Goal: Task Accomplishment & Management: Use online tool/utility

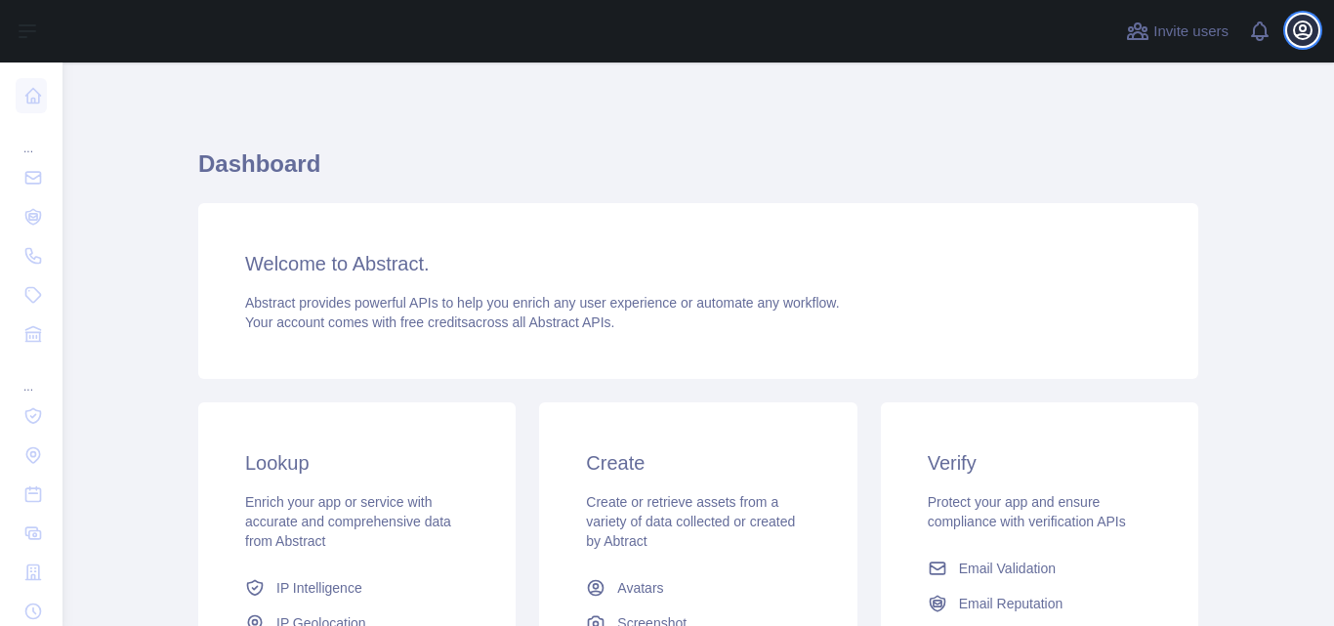
click at [1291, 33] on icon "button" at bounding box center [1302, 30] width 23 height 23
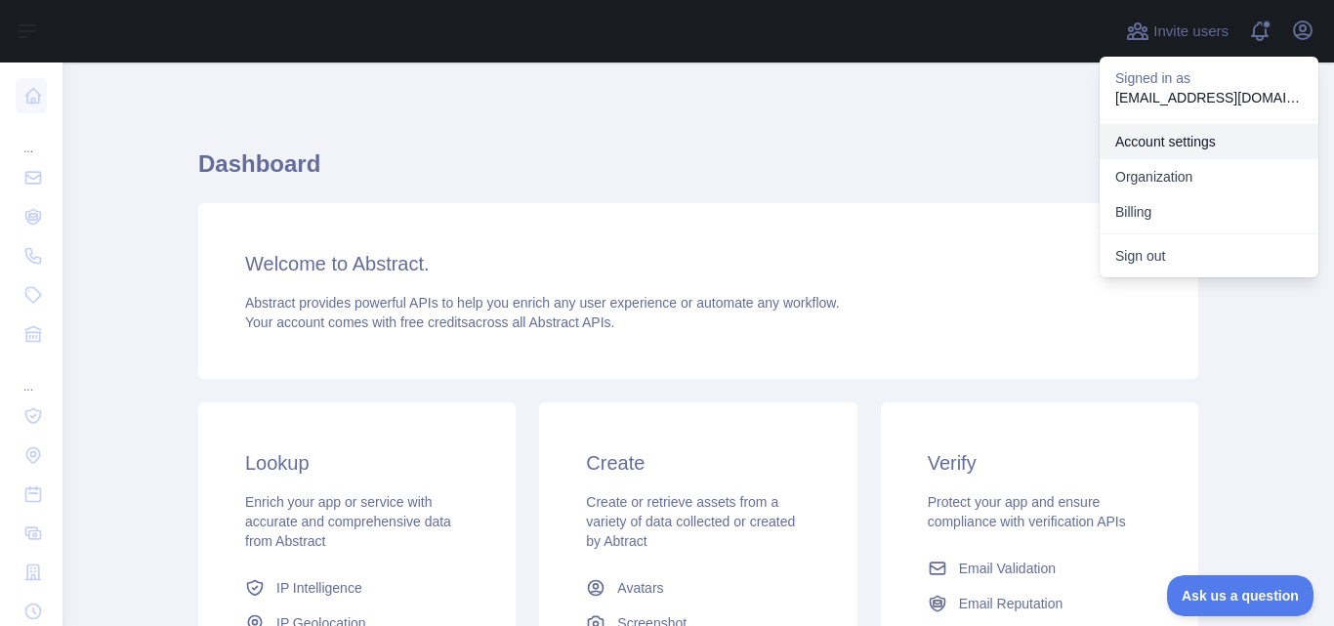
click at [1248, 134] on link "Account settings" at bounding box center [1208, 141] width 219 height 35
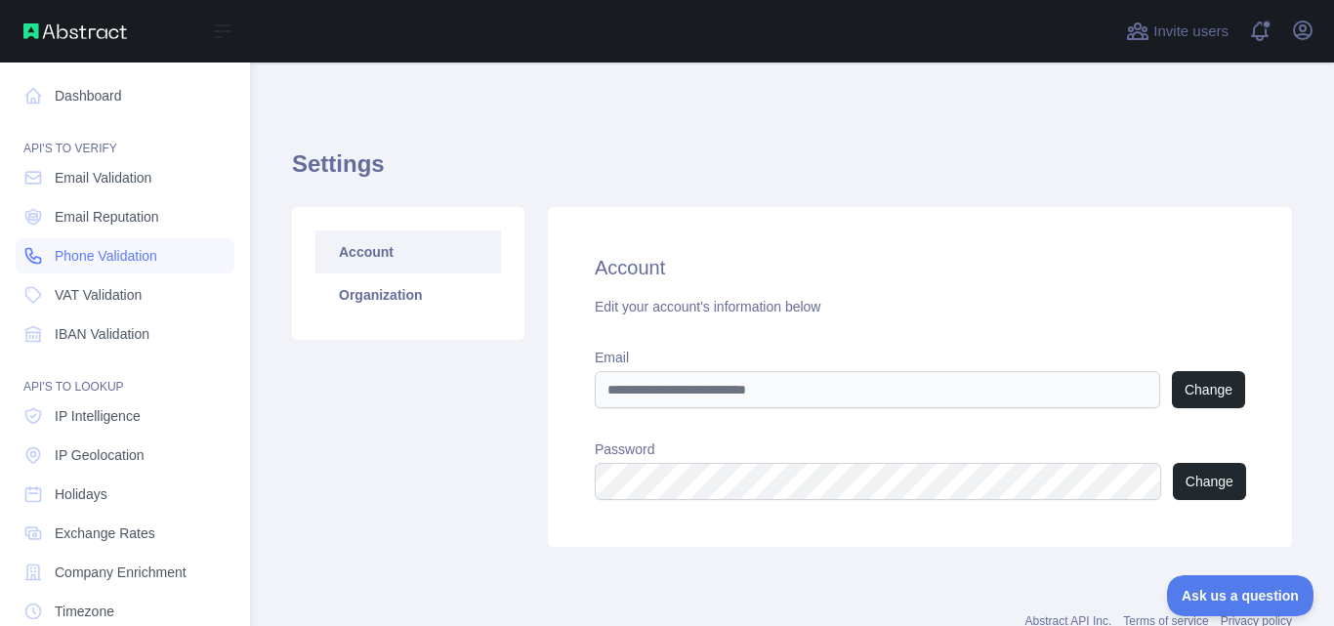
click at [116, 241] on link "Phone Validation" at bounding box center [125, 255] width 219 height 35
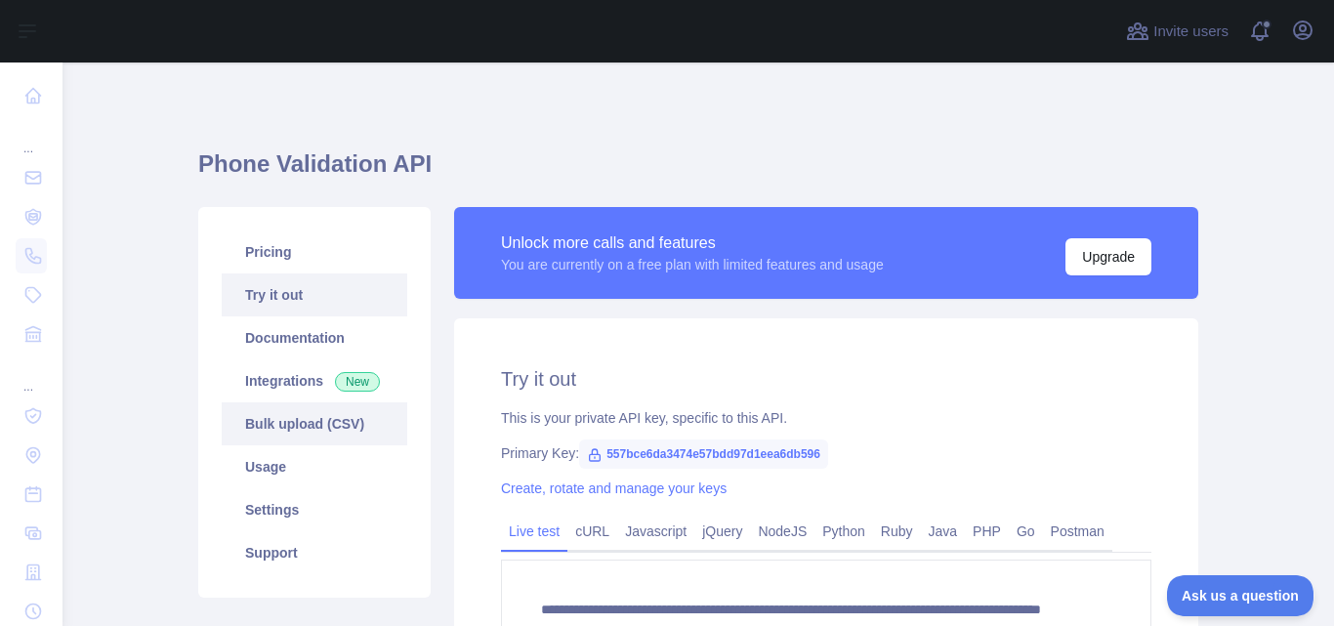
click at [296, 428] on link "Bulk upload (CSV)" at bounding box center [314, 423] width 185 height 43
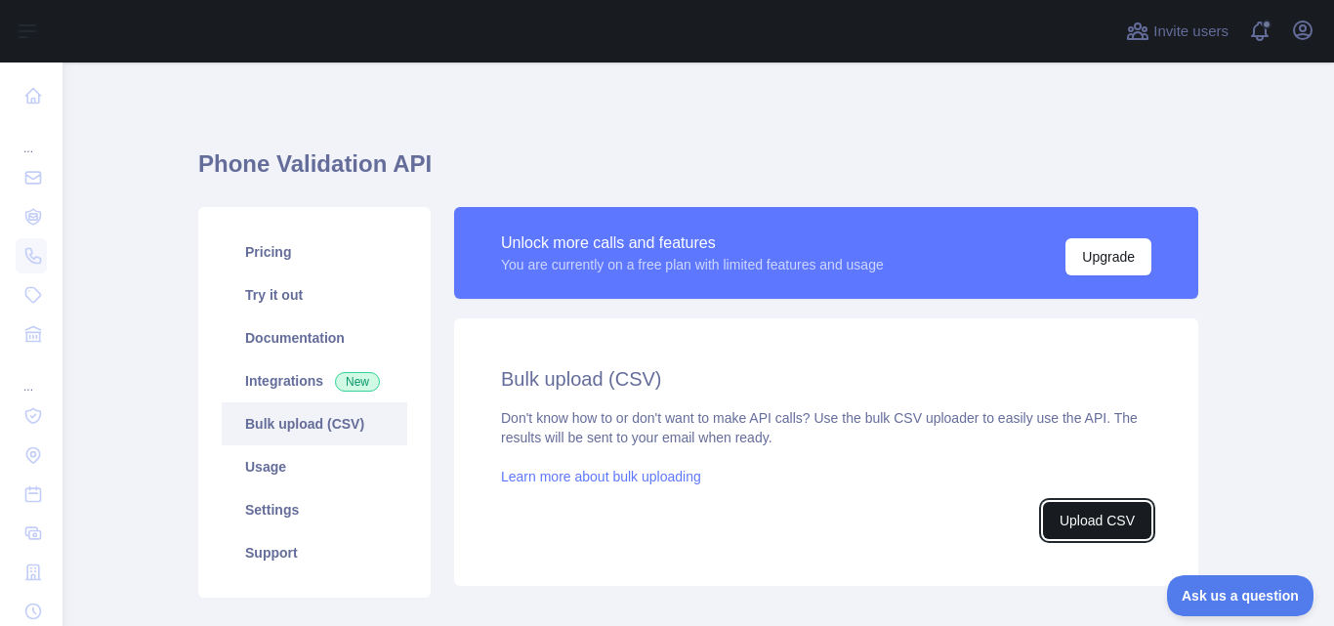
click at [1112, 528] on button "Upload CSV" at bounding box center [1097, 520] width 108 height 37
